Goal: Information Seeking & Learning: Learn about a topic

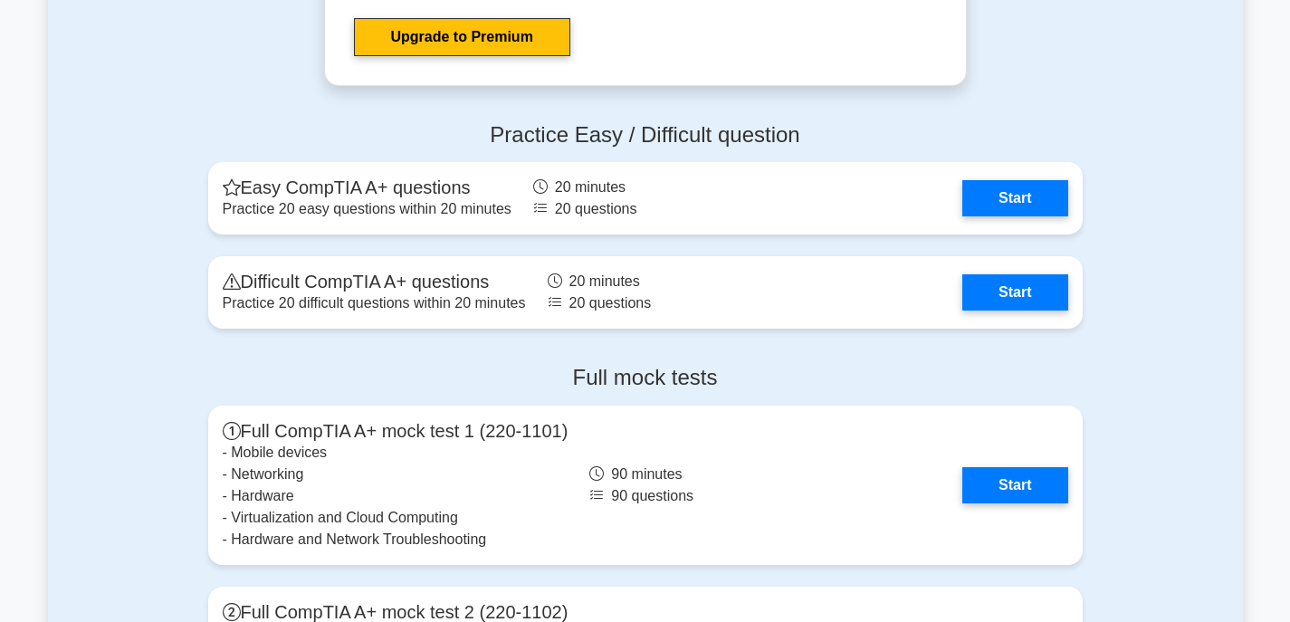
scroll to position [3531, 0]
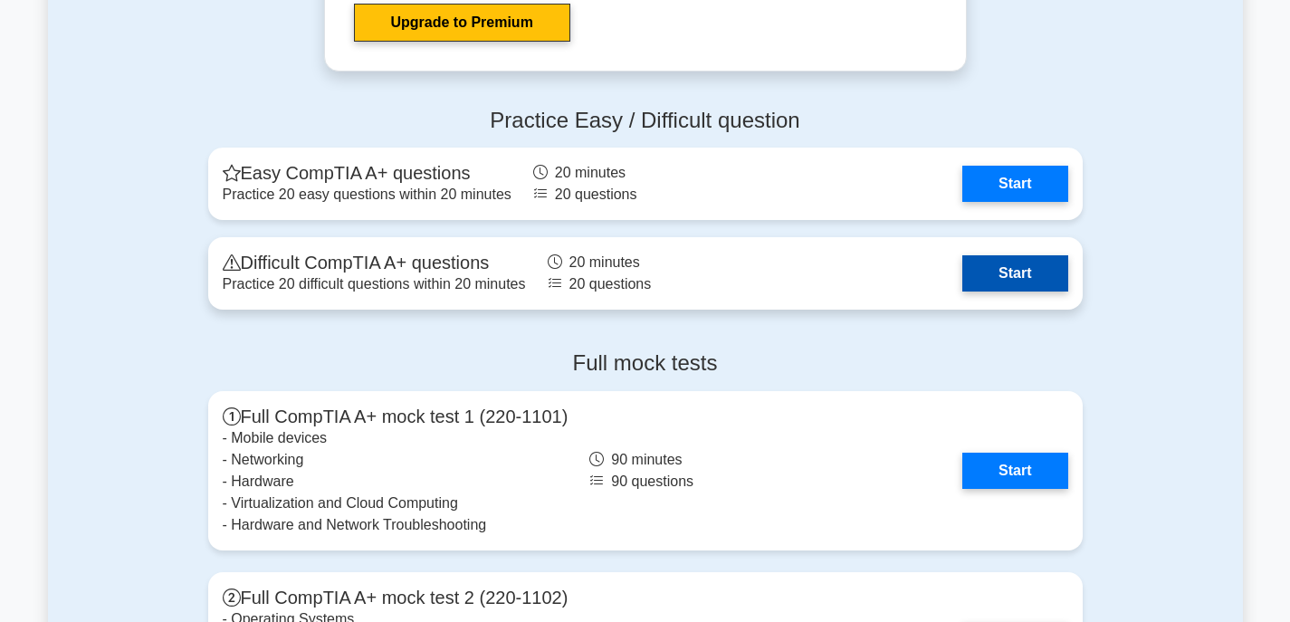
click at [1019, 273] on link "Start" at bounding box center [1014, 273] width 105 height 36
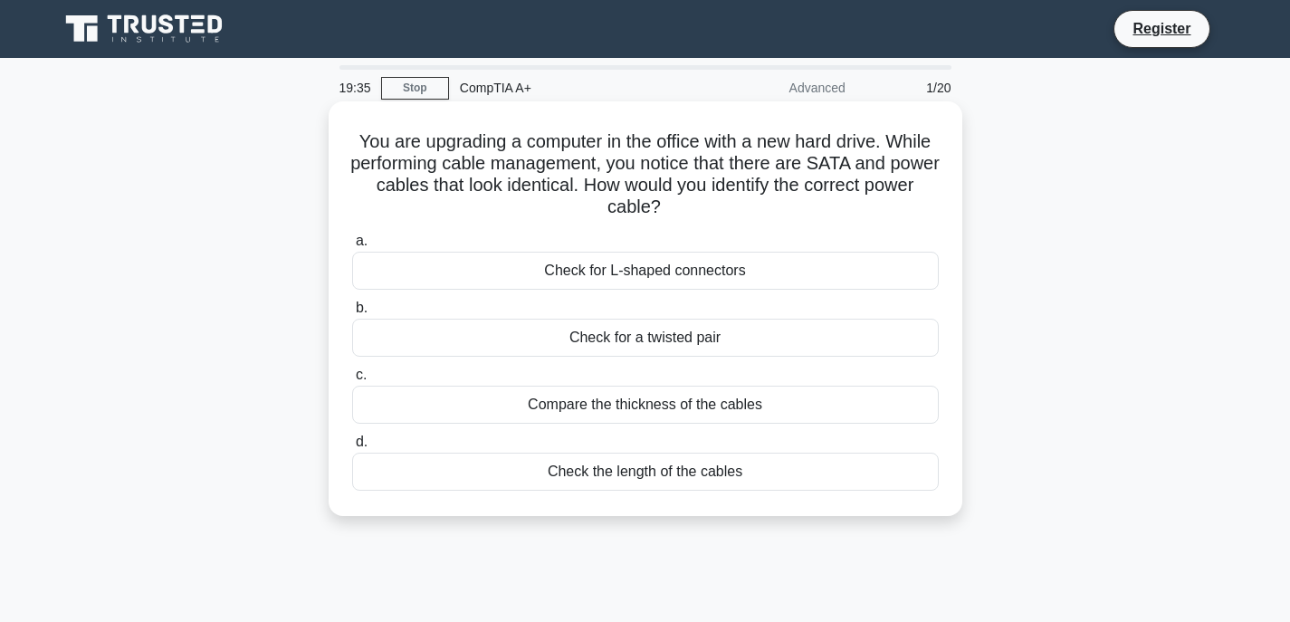
click at [622, 263] on div "Check for L-shaped connectors" at bounding box center [645, 271] width 587 height 38
click at [352, 247] on input "a. Check for L-shaped connectors" at bounding box center [352, 241] width 0 height 12
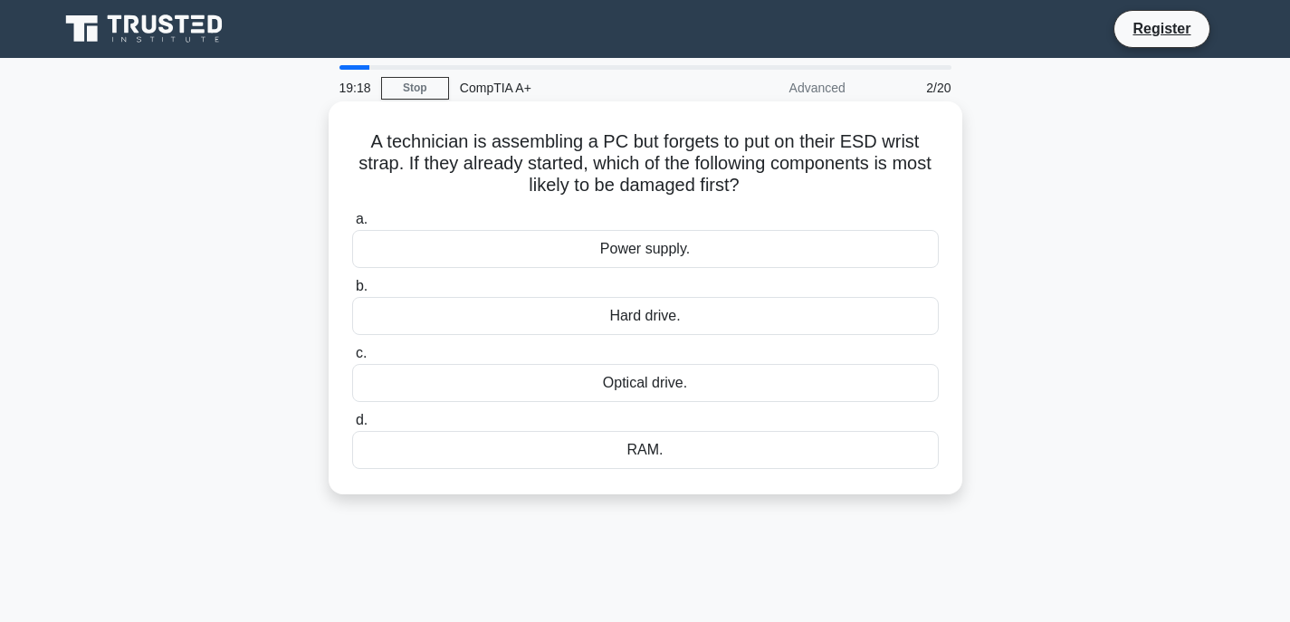
click at [647, 442] on div "RAM." at bounding box center [645, 450] width 587 height 38
click at [352, 426] on input "d. RAM." at bounding box center [352, 421] width 0 height 12
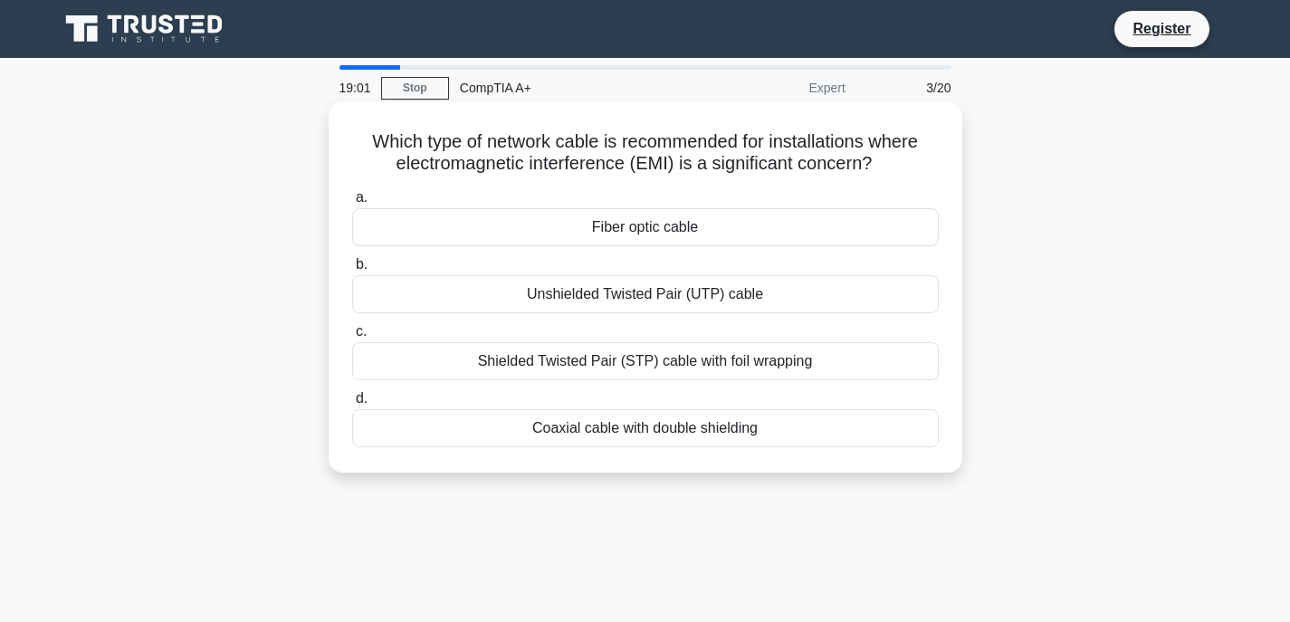
click at [678, 229] on div "Fiber optic cable" at bounding box center [645, 227] width 587 height 38
click at [352, 204] on input "a. Fiber optic cable" at bounding box center [352, 198] width 0 height 12
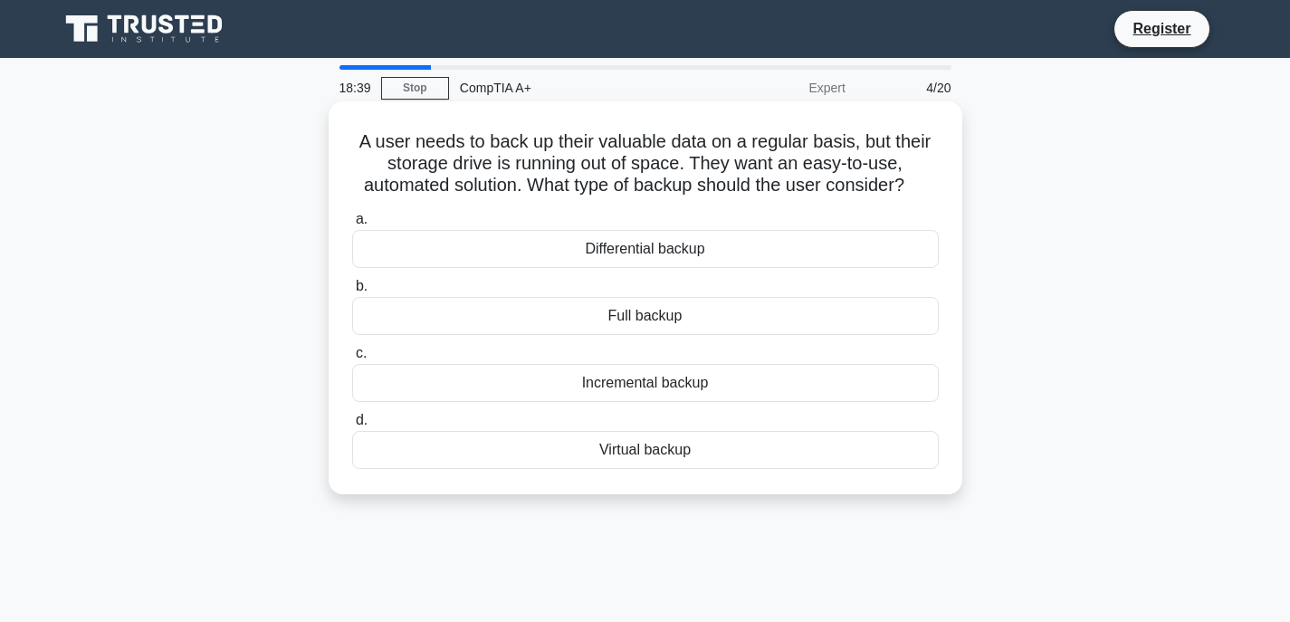
click at [665, 254] on div "Differential backup" at bounding box center [645, 249] width 587 height 38
click at [352, 225] on input "a. Differential backup" at bounding box center [352, 220] width 0 height 12
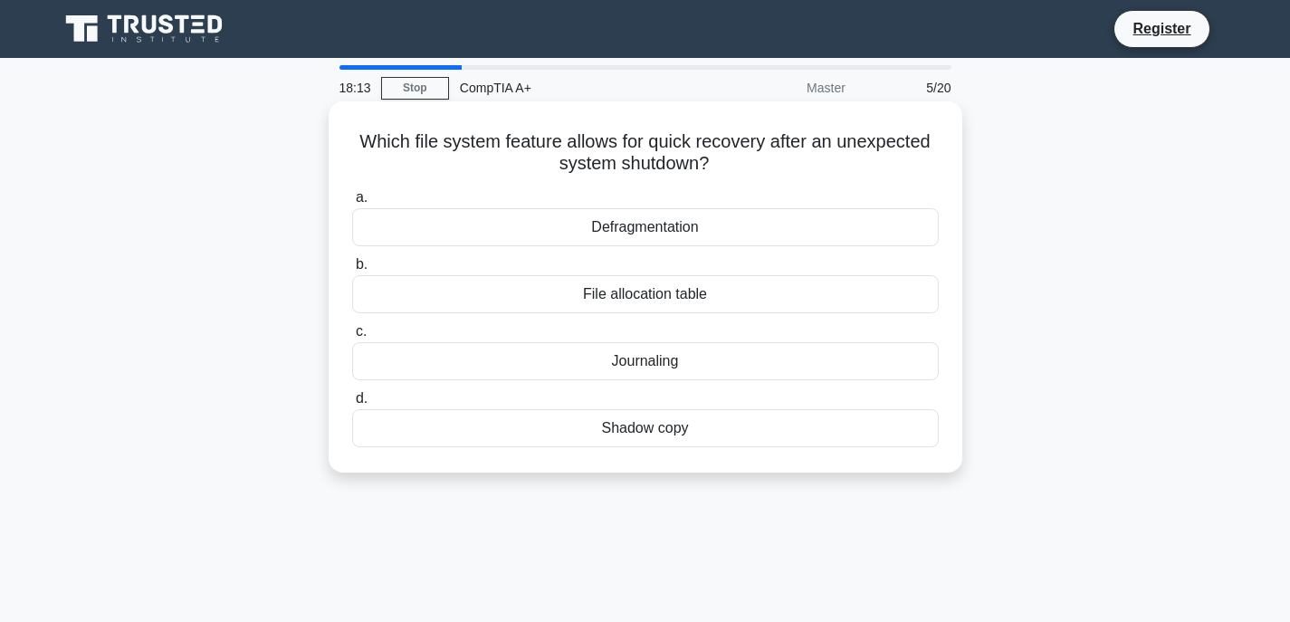
click at [651, 351] on div "Journaling" at bounding box center [645, 361] width 587 height 38
click at [352, 338] on input "c. Journaling" at bounding box center [352, 332] width 0 height 12
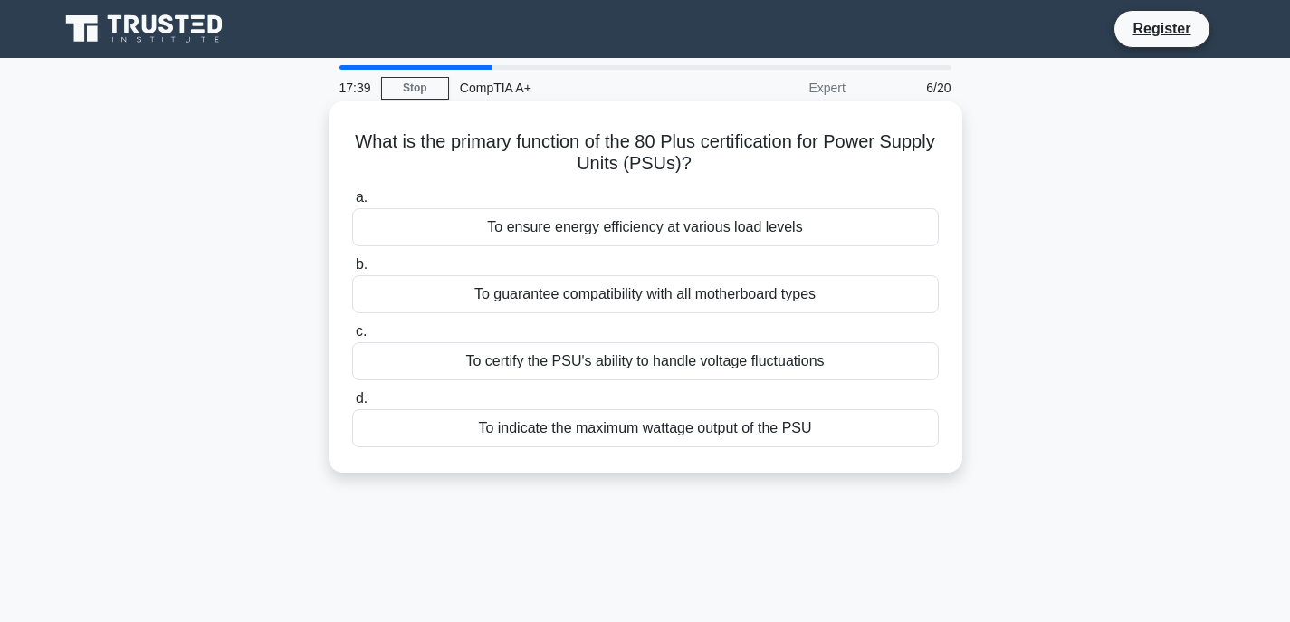
click at [628, 373] on div "To certify the PSU's ability to handle voltage fluctuations" at bounding box center [645, 361] width 587 height 38
click at [352, 338] on input "c. To certify the PSU's ability to handle voltage fluctuations" at bounding box center [352, 332] width 0 height 12
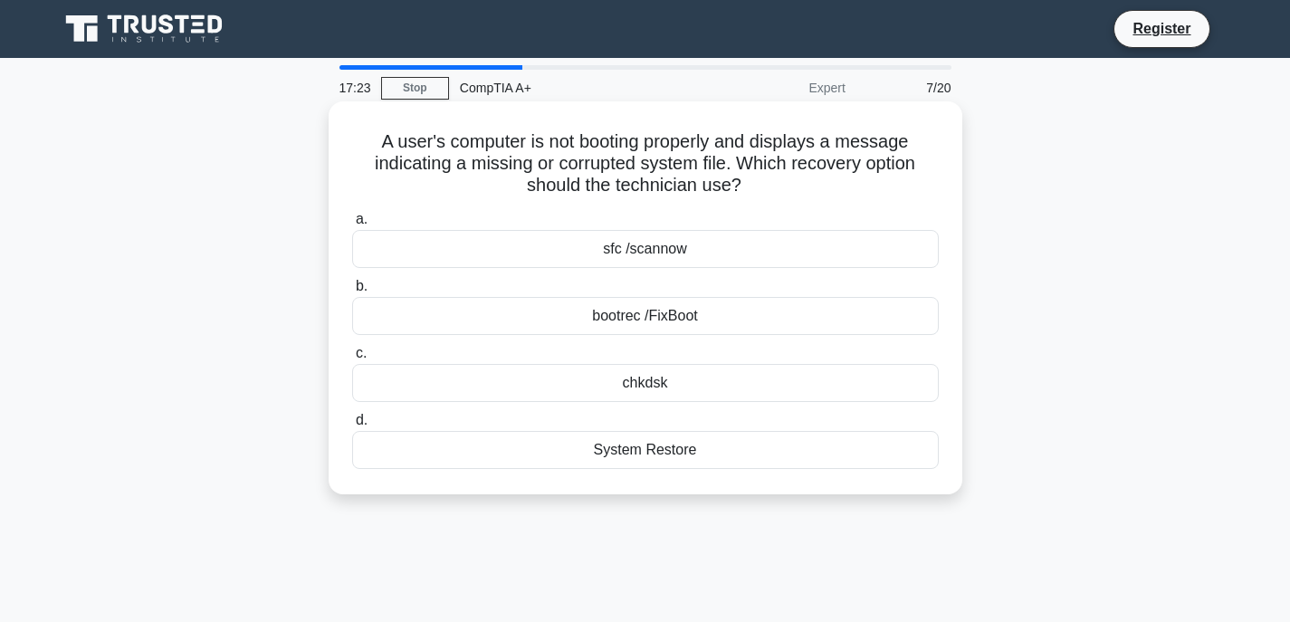
click at [636, 311] on div "bootrec /FixBoot" at bounding box center [645, 316] width 587 height 38
click at [352, 292] on input "b. bootrec /FixBoot" at bounding box center [352, 287] width 0 height 12
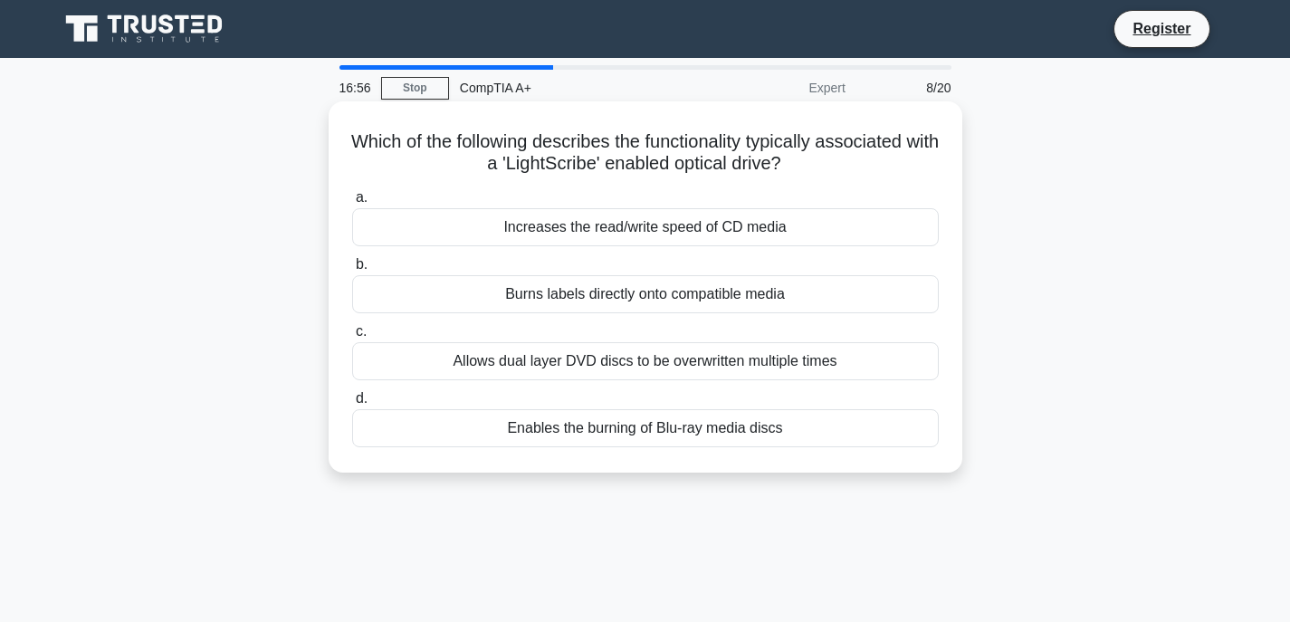
click at [663, 360] on div "Allows dual layer DVD discs to be overwritten multiple times" at bounding box center [645, 361] width 587 height 38
click at [352, 338] on input "c. Allows dual layer DVD discs to be overwritten multiple times" at bounding box center [352, 332] width 0 height 12
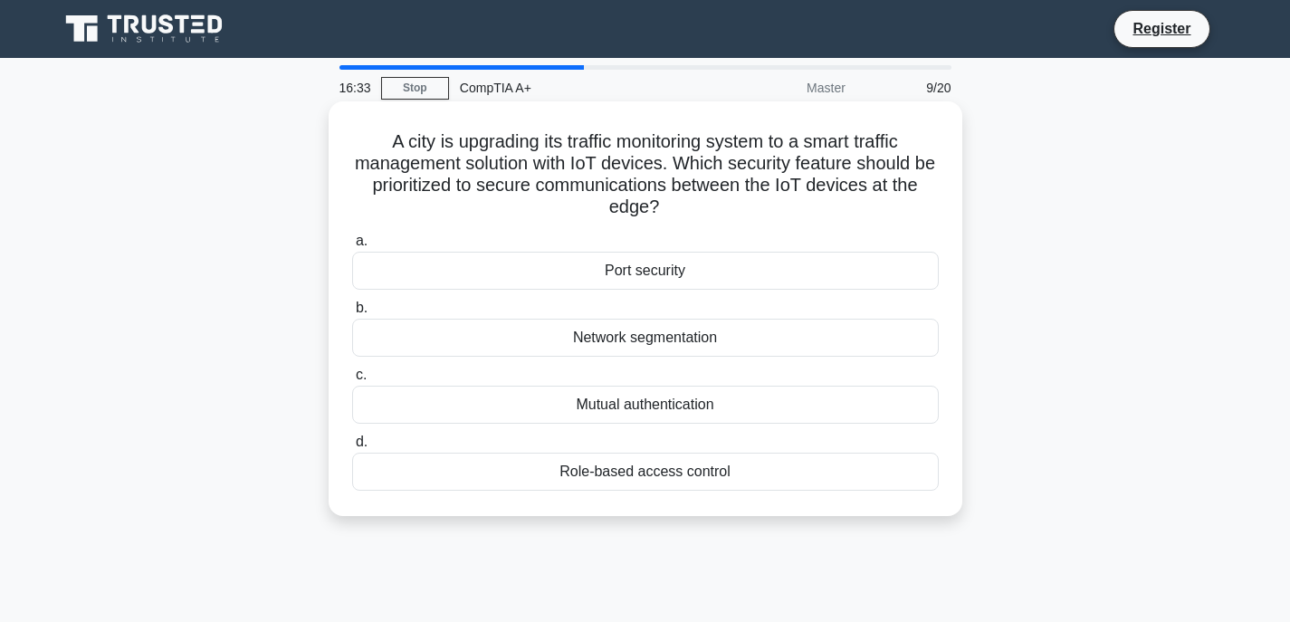
click at [657, 271] on div "Port security" at bounding box center [645, 271] width 587 height 38
click at [352, 247] on input "a. Port security" at bounding box center [352, 241] width 0 height 12
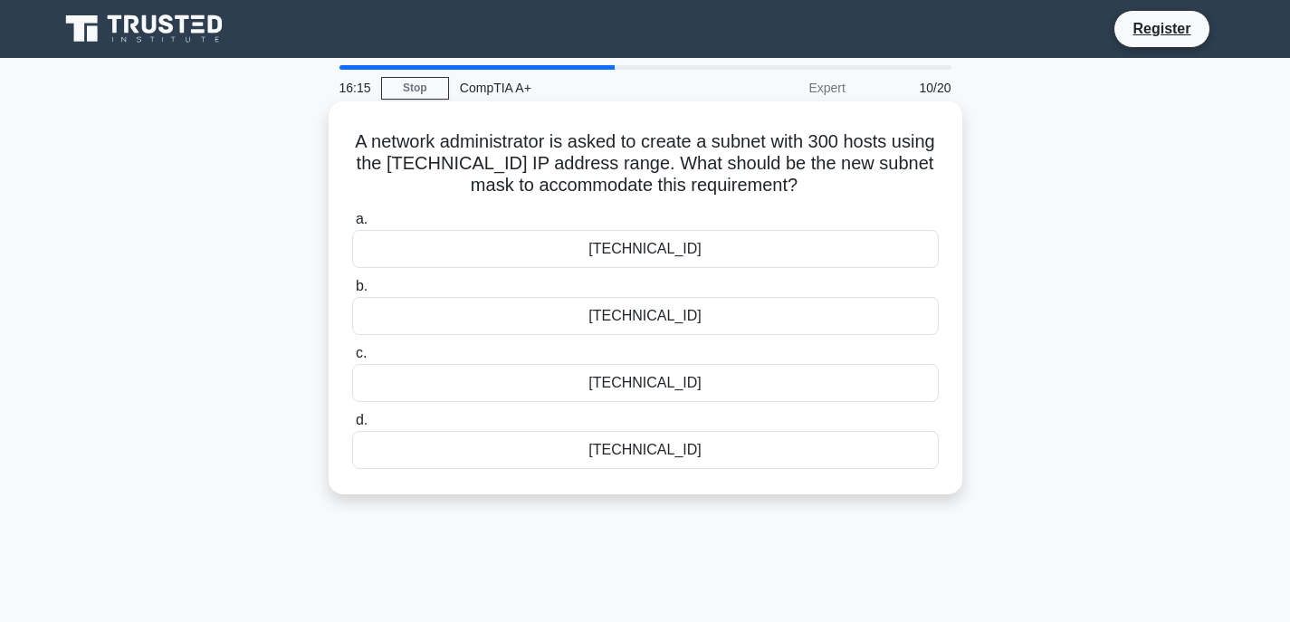
click at [672, 317] on div "255.255.254.0" at bounding box center [645, 316] width 587 height 38
click at [352, 292] on input "b. 255.255.254.0" at bounding box center [352, 287] width 0 height 12
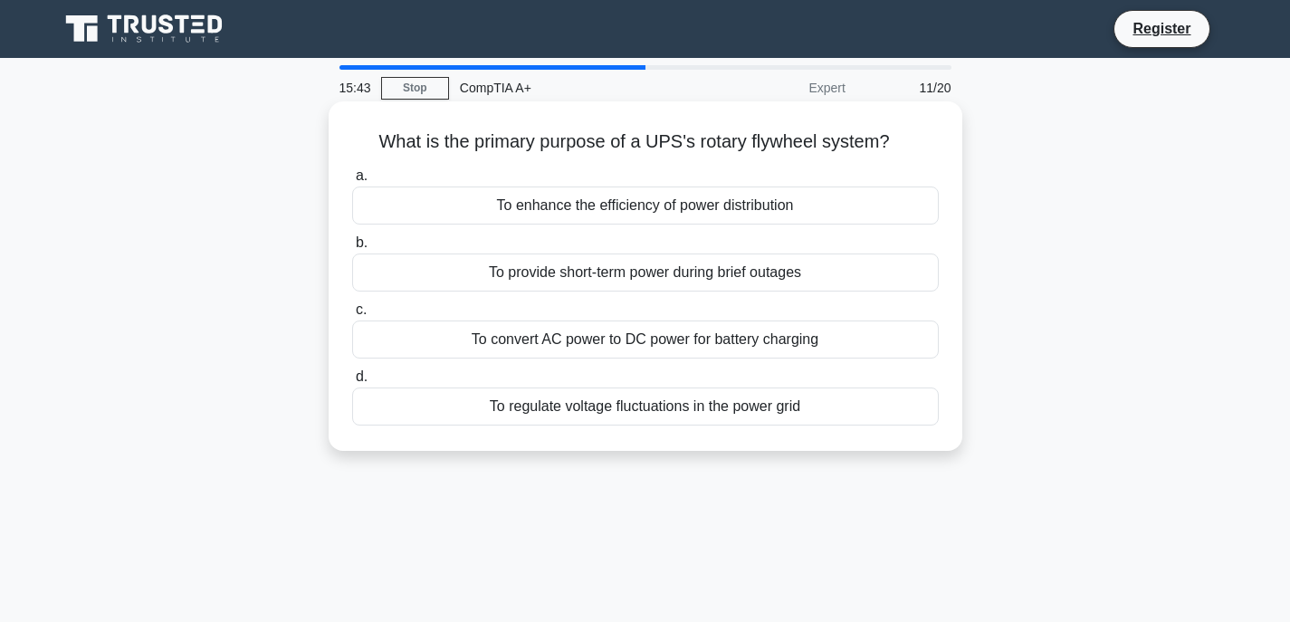
click at [595, 345] on div "To convert AC power to DC power for battery charging" at bounding box center [645, 340] width 587 height 38
click at [352, 316] on input "c. To convert AC power to DC power for battery charging" at bounding box center [352, 310] width 0 height 12
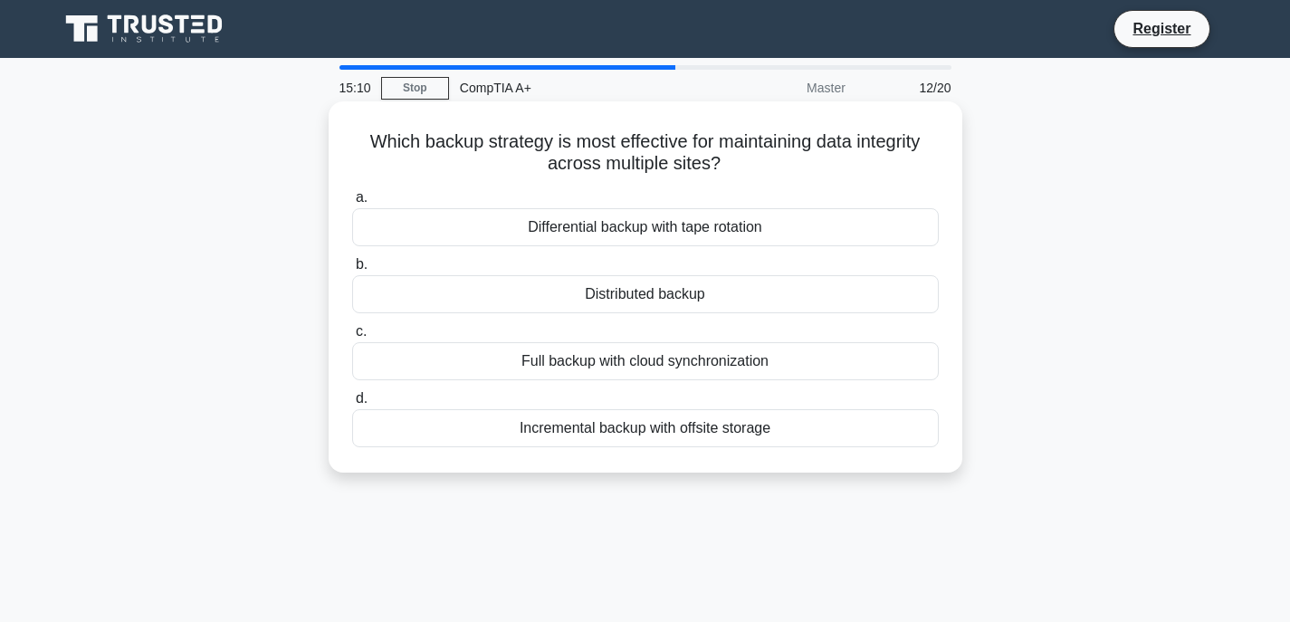
click at [722, 431] on div "Incremental backup with offsite storage" at bounding box center [645, 428] width 587 height 38
click at [352, 405] on input "d. Incremental backup with offsite storage" at bounding box center [352, 399] width 0 height 12
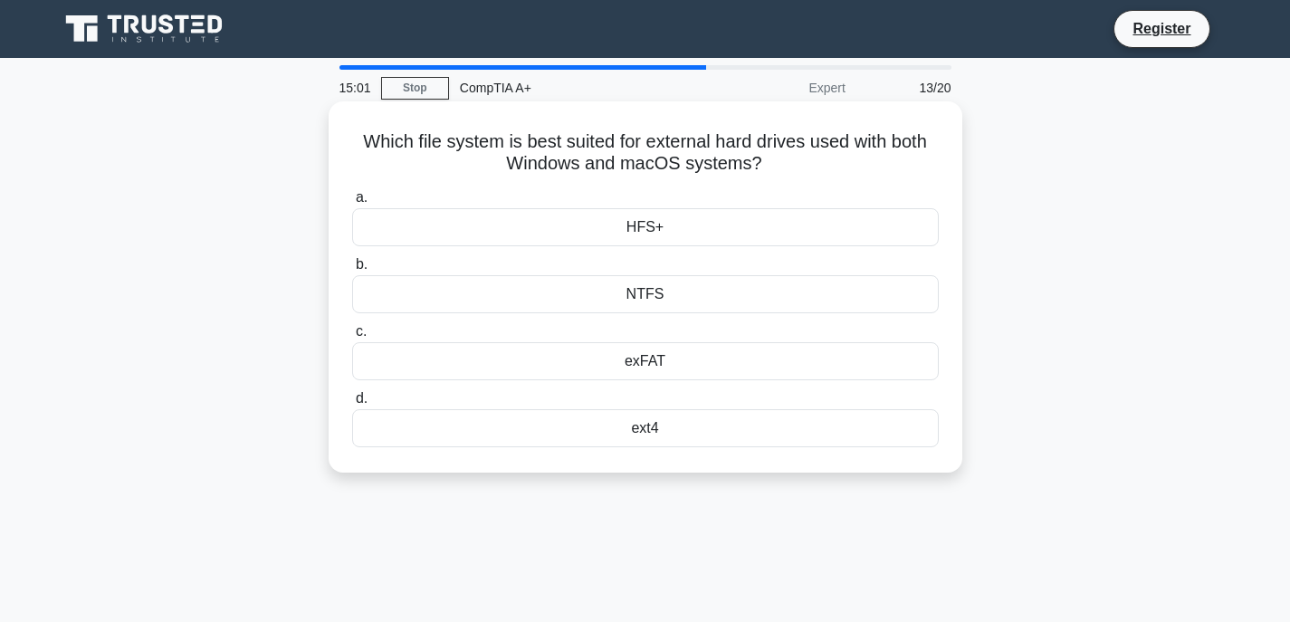
click at [659, 422] on div "ext4" at bounding box center [645, 428] width 587 height 38
click at [352, 405] on input "d. ext4" at bounding box center [352, 399] width 0 height 12
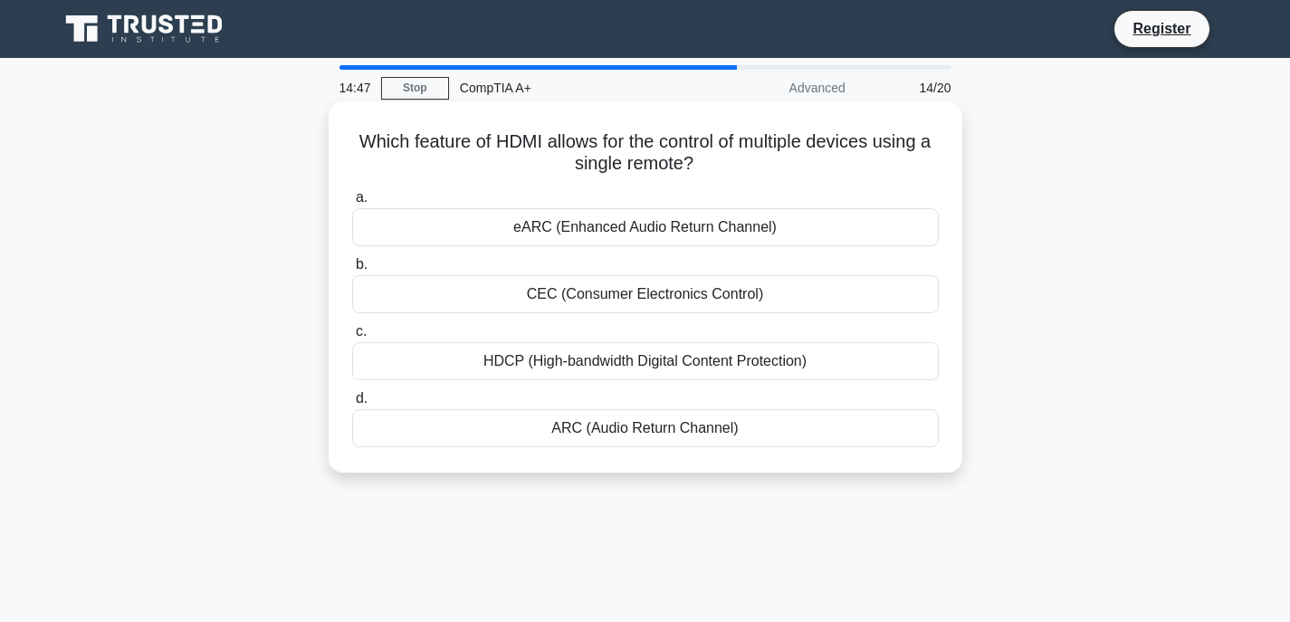
click at [660, 301] on div "CEC (Consumer Electronics Control)" at bounding box center [645, 294] width 587 height 38
click at [352, 271] on input "b. CEC (Consumer Electronics Control)" at bounding box center [352, 265] width 0 height 12
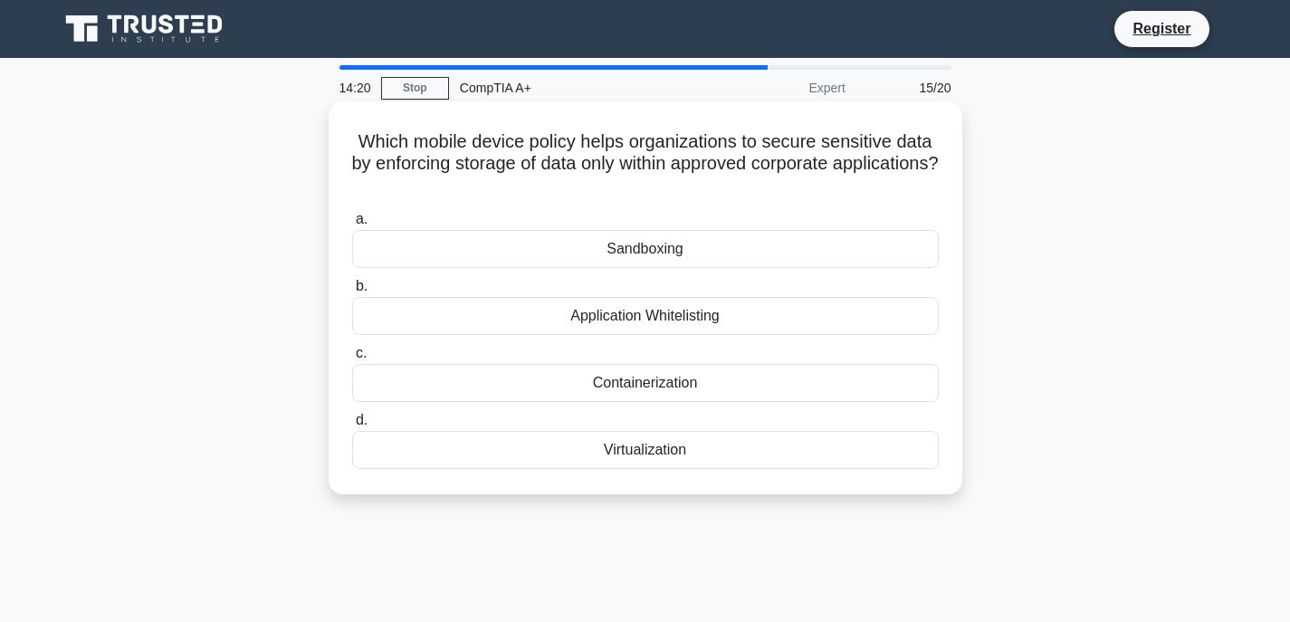
click at [650, 385] on div "Containerization" at bounding box center [645, 383] width 587 height 38
click at [352, 359] on input "c. Containerization" at bounding box center [352, 354] width 0 height 12
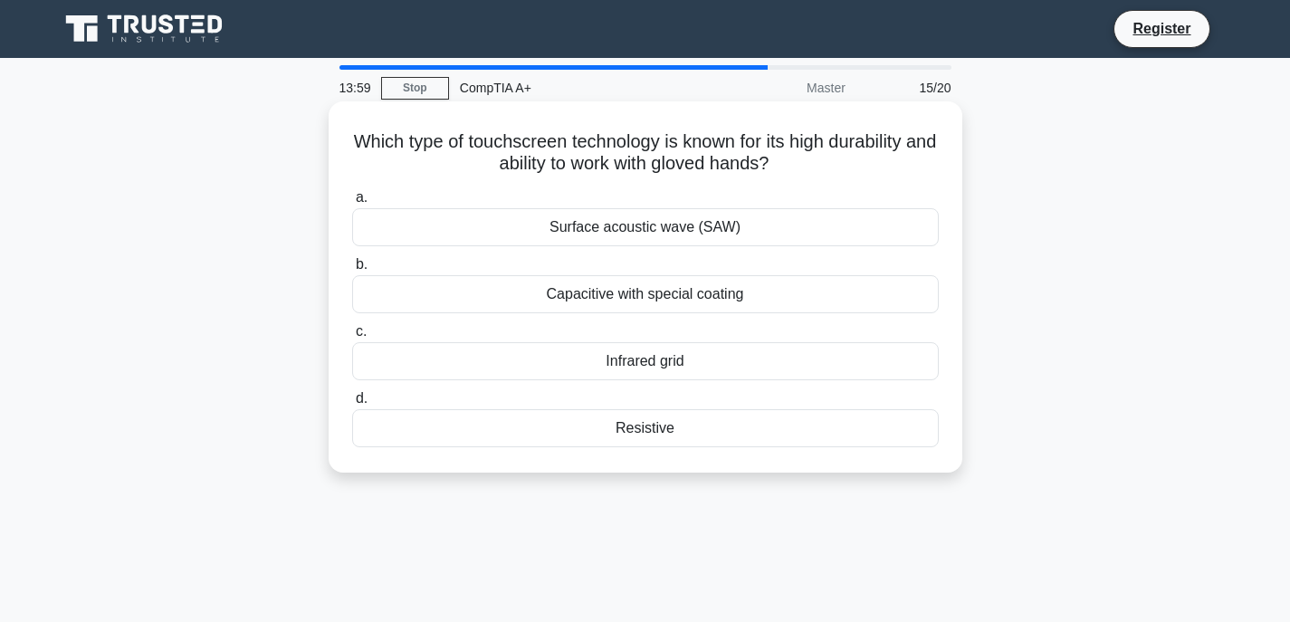
click at [660, 364] on div "Infrared grid" at bounding box center [645, 361] width 587 height 38
click at [352, 338] on input "c. Infrared grid" at bounding box center [352, 332] width 0 height 12
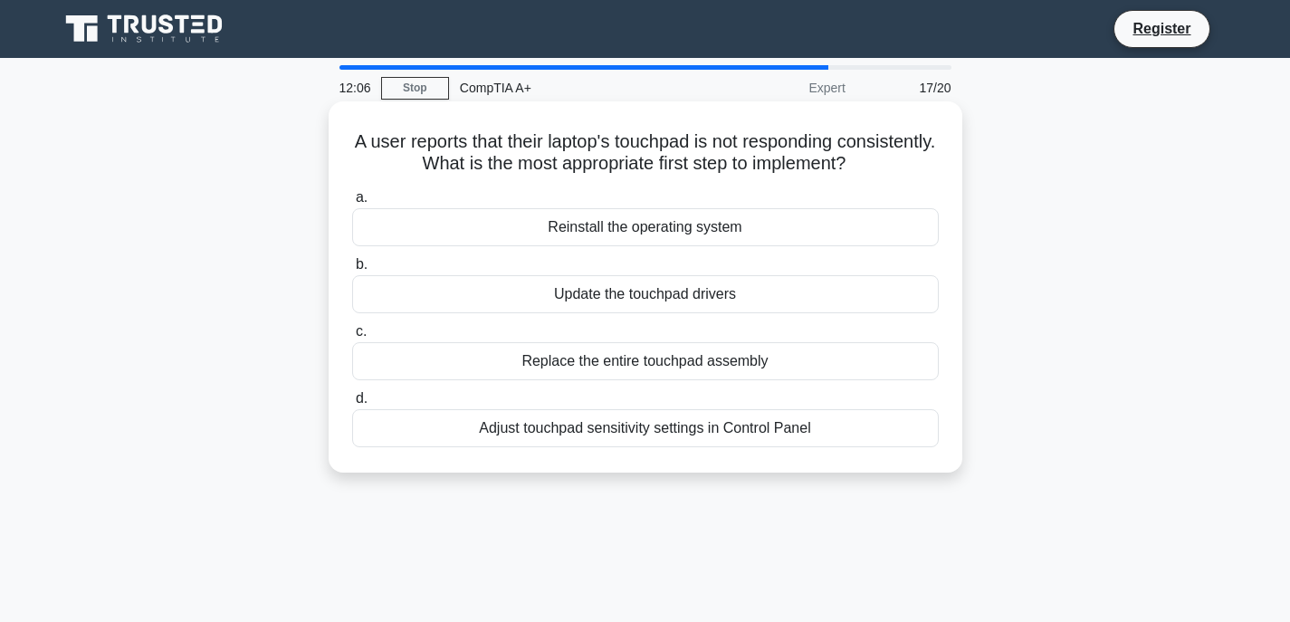
click at [610, 434] on div "Adjust touchpad sensitivity settings in Control Panel" at bounding box center [645, 428] width 587 height 38
click at [352, 405] on input "d. Adjust touchpad sensitivity settings in Control Panel" at bounding box center [352, 399] width 0 height 12
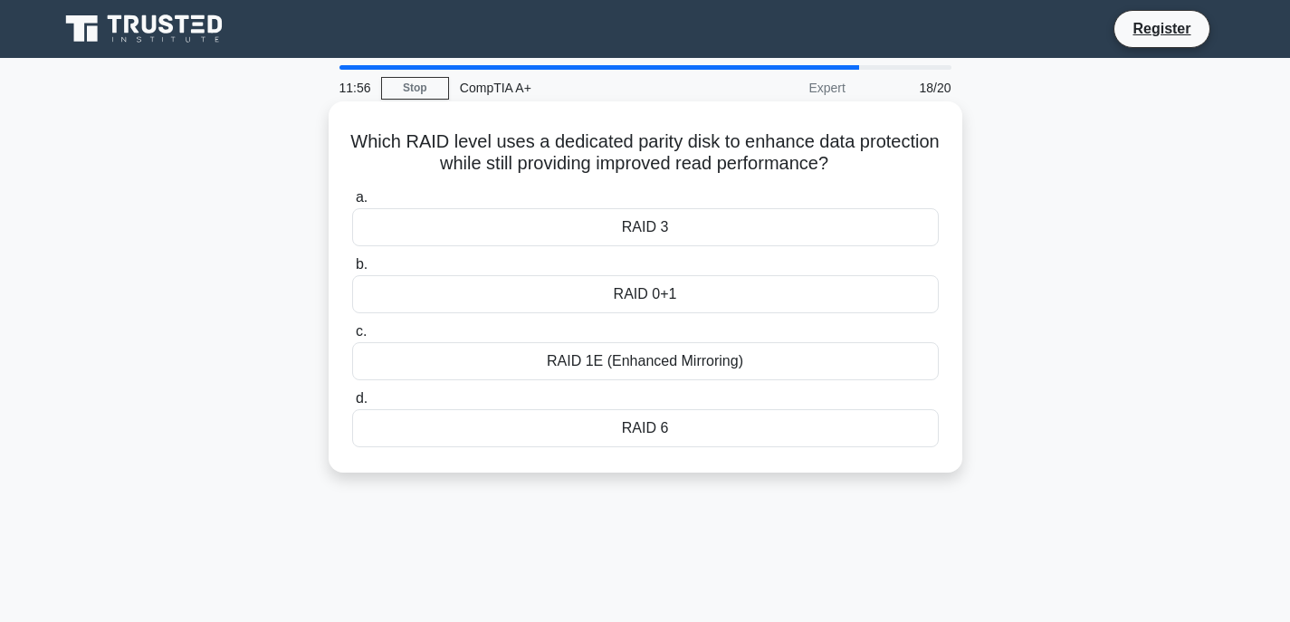
click at [668, 303] on div "RAID 0+1" at bounding box center [645, 294] width 587 height 38
click at [352, 271] on input "b. RAID 0+1" at bounding box center [352, 265] width 0 height 12
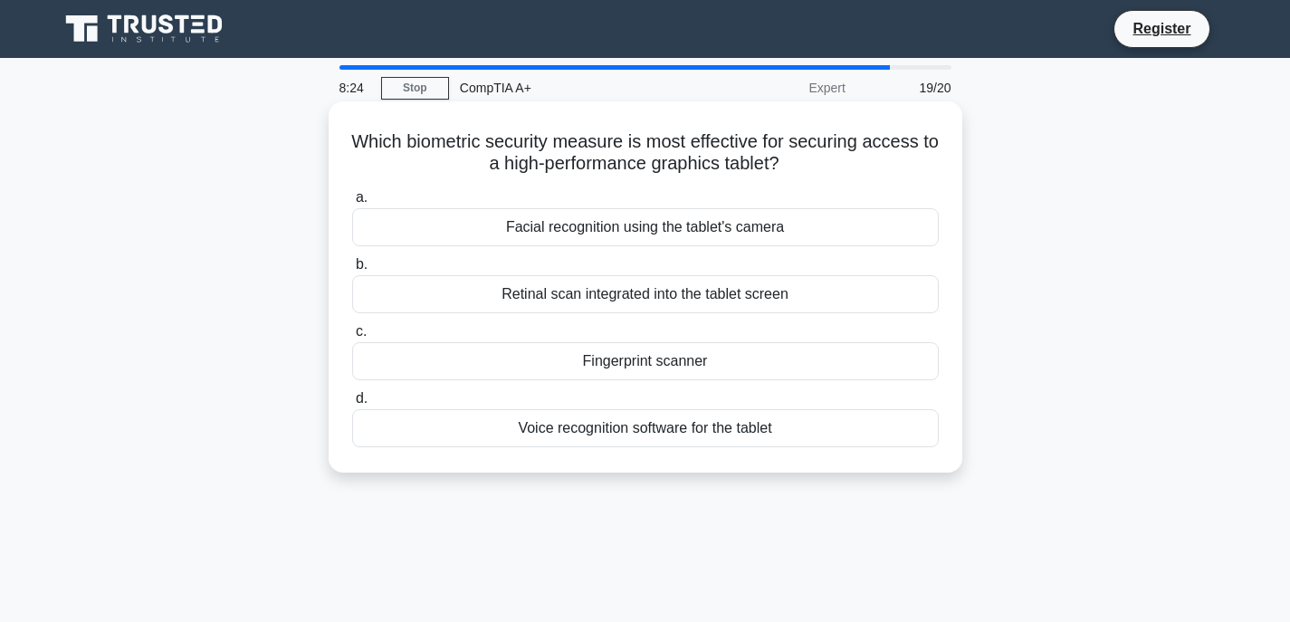
click at [662, 360] on div "Fingerprint scanner" at bounding box center [645, 361] width 587 height 38
click at [352, 338] on input "c. Fingerprint scanner" at bounding box center [352, 332] width 0 height 12
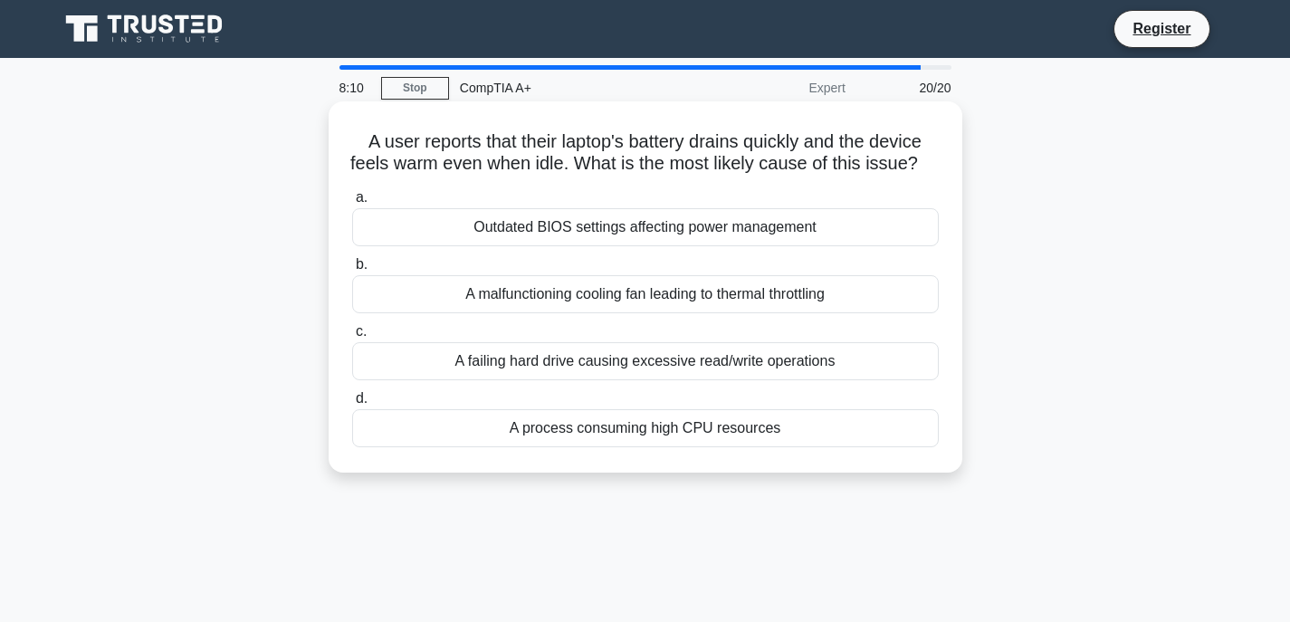
click at [584, 313] on div "A malfunctioning cooling fan leading to thermal throttling" at bounding box center [645, 294] width 587 height 38
click at [352, 271] on input "b. A malfunctioning cooling fan leading to thermal throttling" at bounding box center [352, 265] width 0 height 12
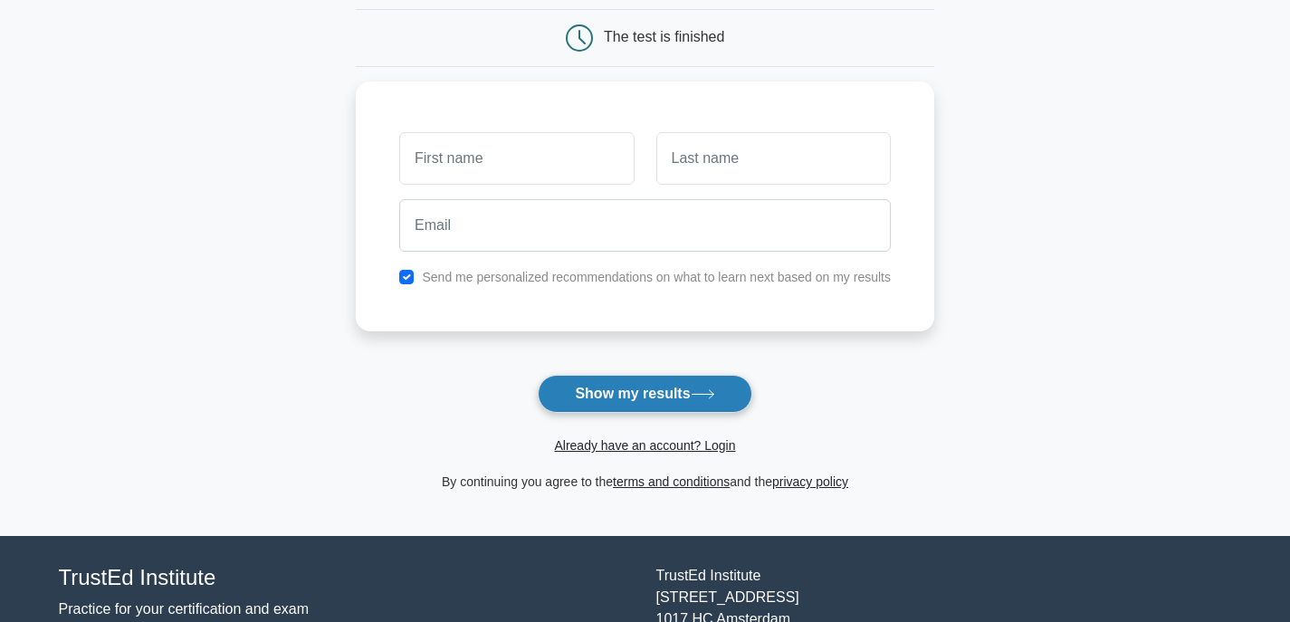
scroll to position [181, 0]
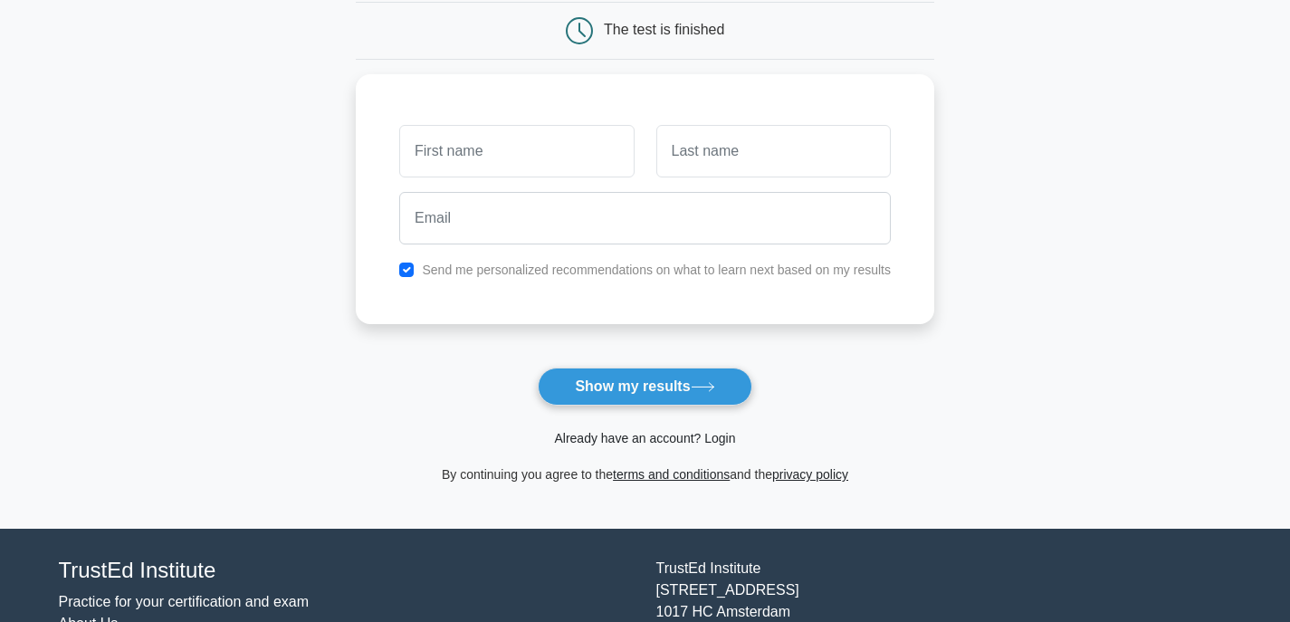
click at [636, 436] on link "Already have an account? Login" at bounding box center [644, 438] width 181 height 14
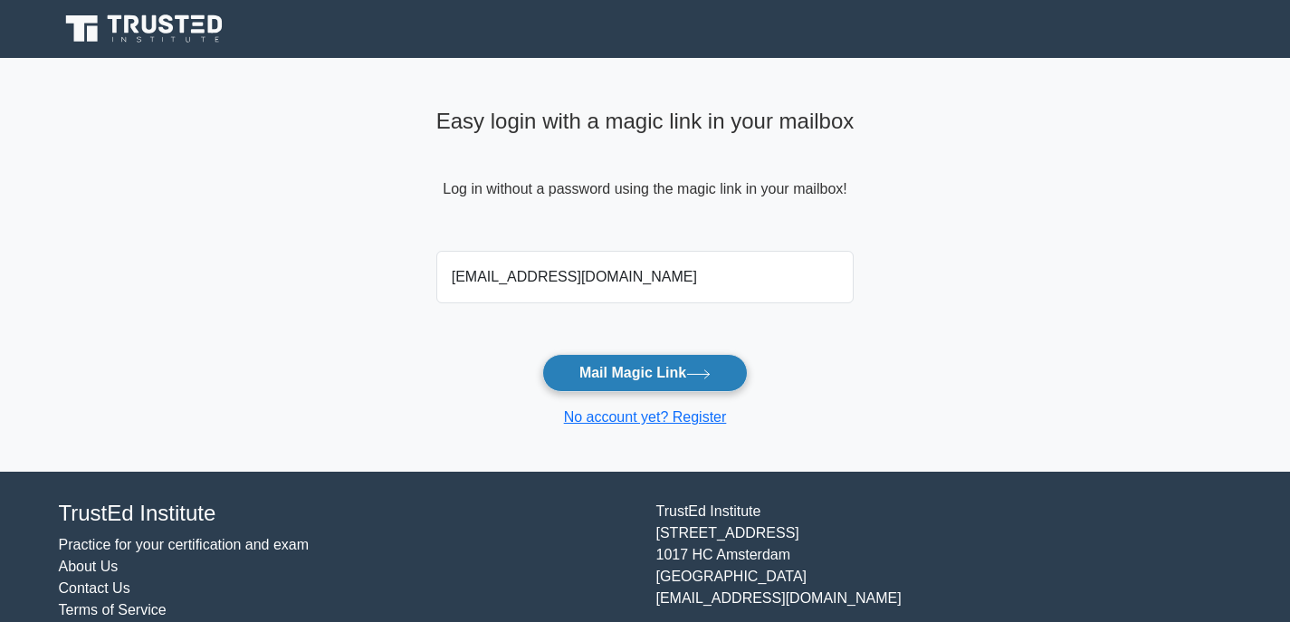
click at [610, 374] on button "Mail Magic Link" at bounding box center [645, 373] width 206 height 38
